Goal: Communication & Community: Answer question/provide support

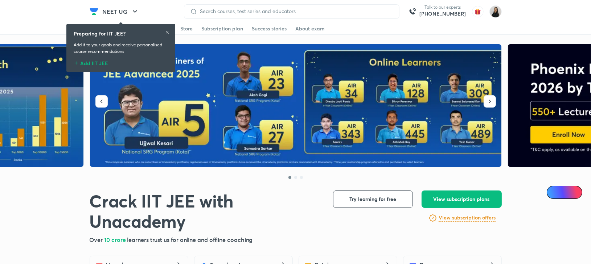
click at [497, 13] on img at bounding box center [495, 11] width 12 height 12
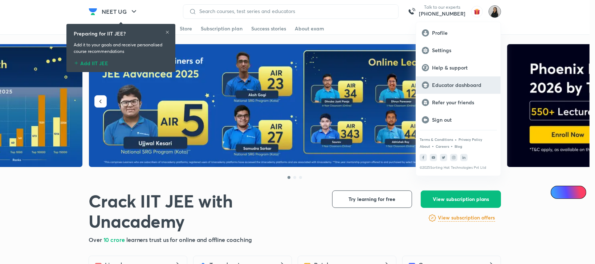
click at [449, 84] on p "Educator dashboard" at bounding box center [463, 85] width 63 height 7
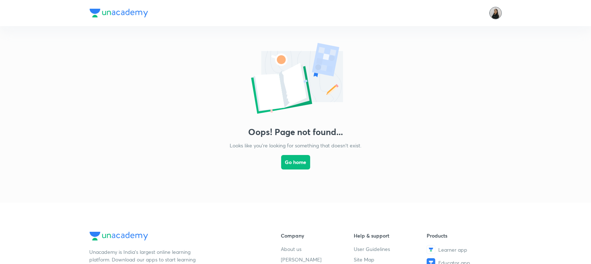
click at [493, 12] on img at bounding box center [495, 13] width 12 height 12
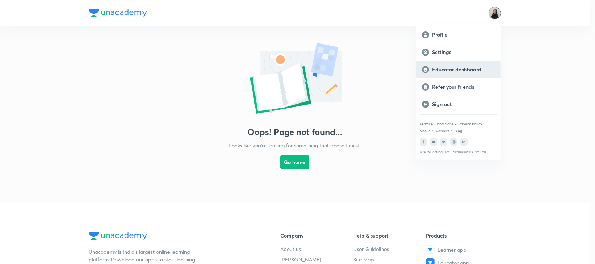
click at [449, 70] on p "Educator dashboard" at bounding box center [463, 69] width 63 height 7
